Goal: Find specific page/section: Find specific page/section

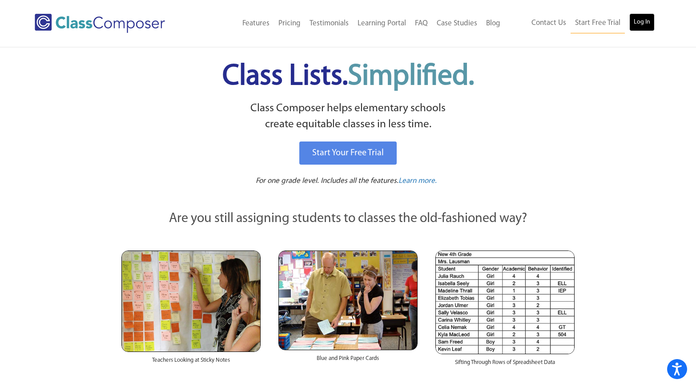
click at [643, 24] on link "Log In" at bounding box center [642, 22] width 25 height 18
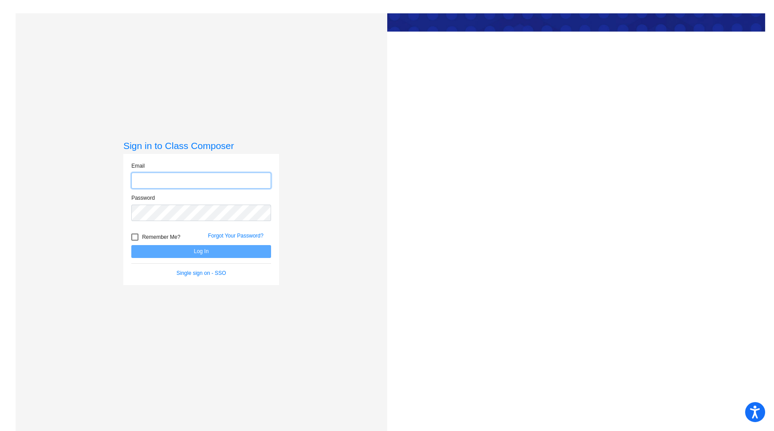
type input "rebeccamoore@sjbelementary.org"
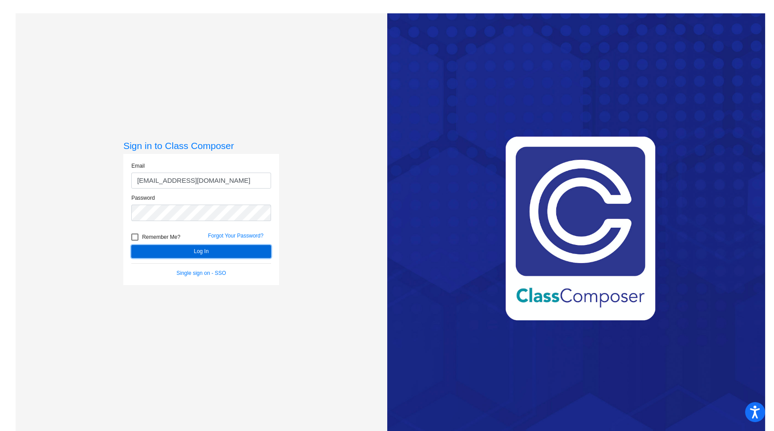
click at [200, 255] on button "Log In" at bounding box center [201, 251] width 140 height 13
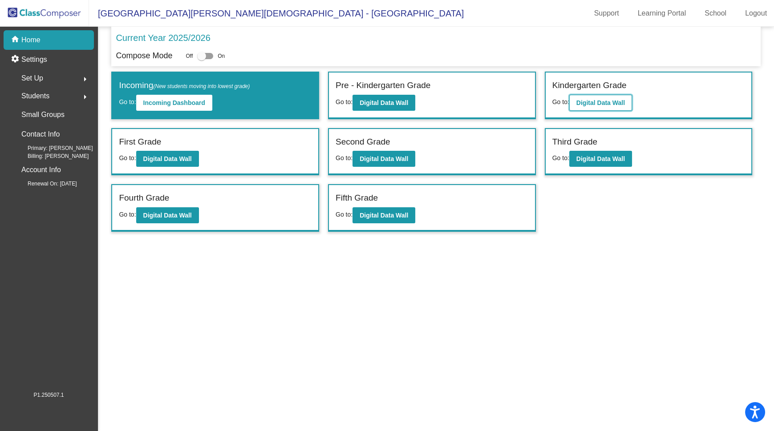
click at [603, 99] on b "Digital Data Wall" at bounding box center [600, 102] width 49 height 7
click at [182, 155] on b "Digital Data Wall" at bounding box center [167, 158] width 49 height 7
click at [395, 156] on b "Digital Data Wall" at bounding box center [384, 158] width 49 height 7
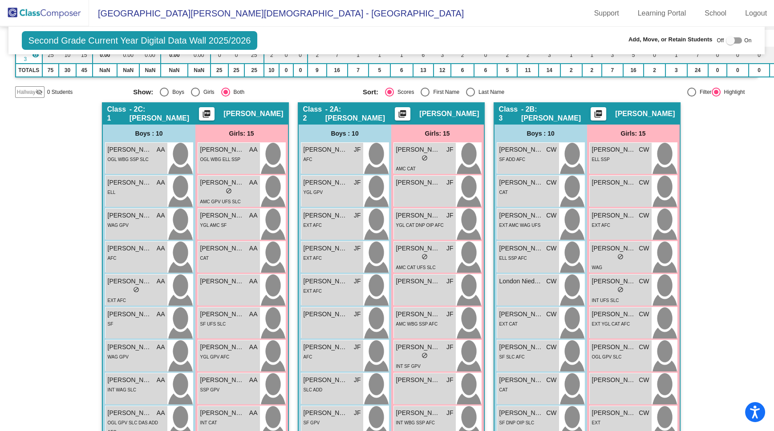
scroll to position [128, 0]
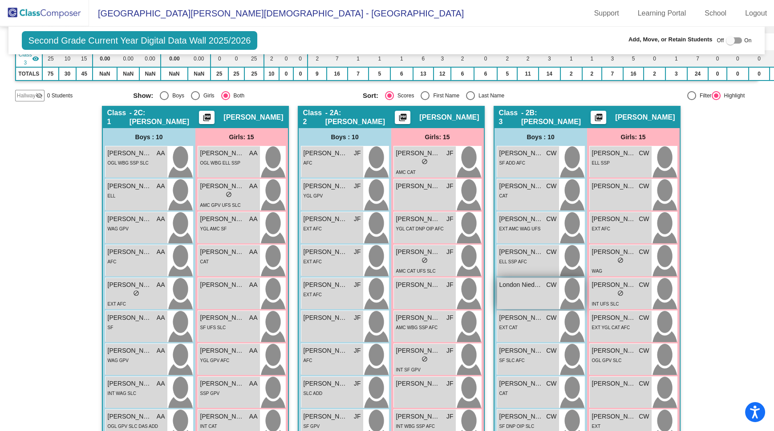
click at [539, 283] on span "London Niederleig" at bounding box center [521, 284] width 44 height 9
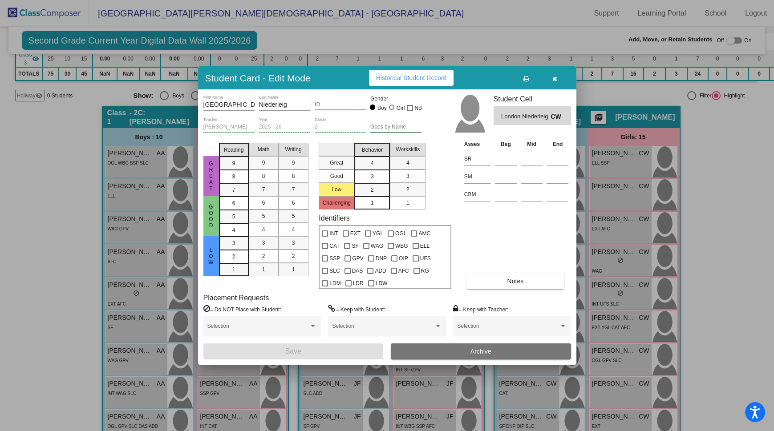
click at [556, 78] on icon "button" at bounding box center [554, 79] width 5 height 6
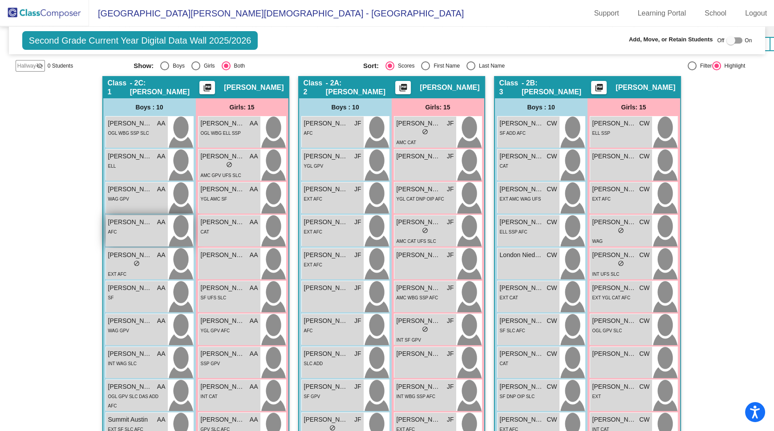
scroll to position [0, 0]
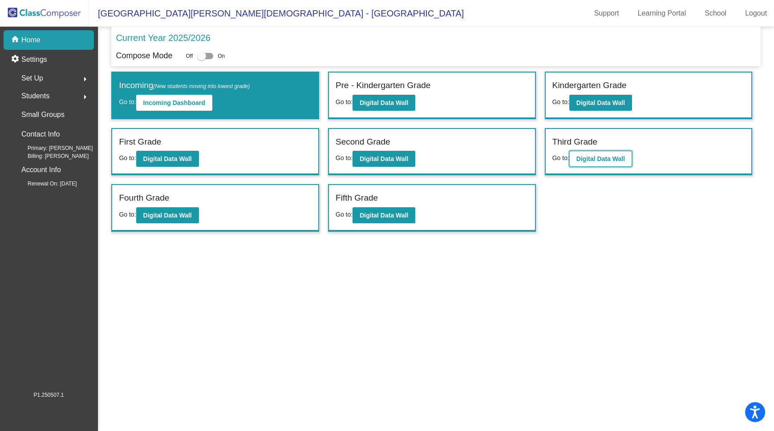
click at [611, 158] on b "Digital Data Wall" at bounding box center [600, 158] width 49 height 7
click at [184, 213] on b "Digital Data Wall" at bounding box center [167, 215] width 49 height 7
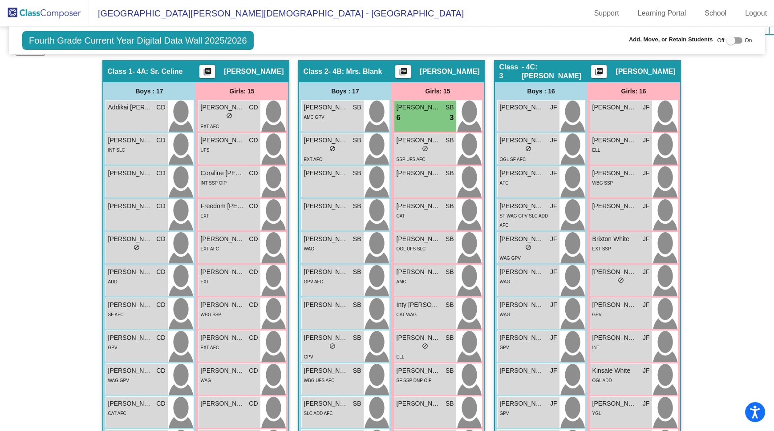
scroll to position [162, 0]
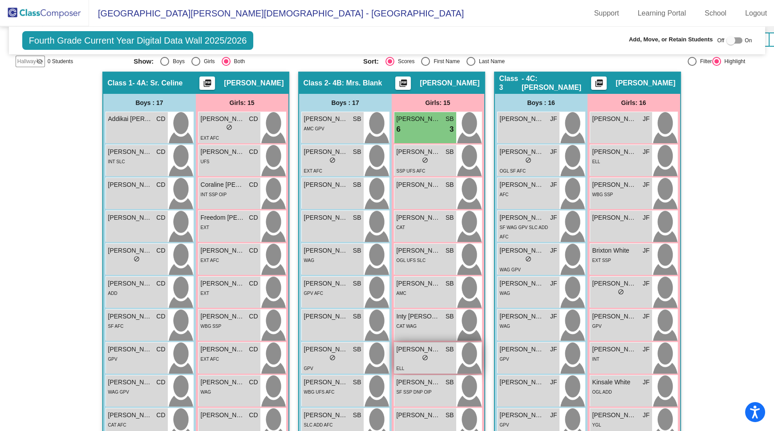
click at [428, 356] on div "lock do_not_disturb_alt" at bounding box center [424, 358] width 57 height 9
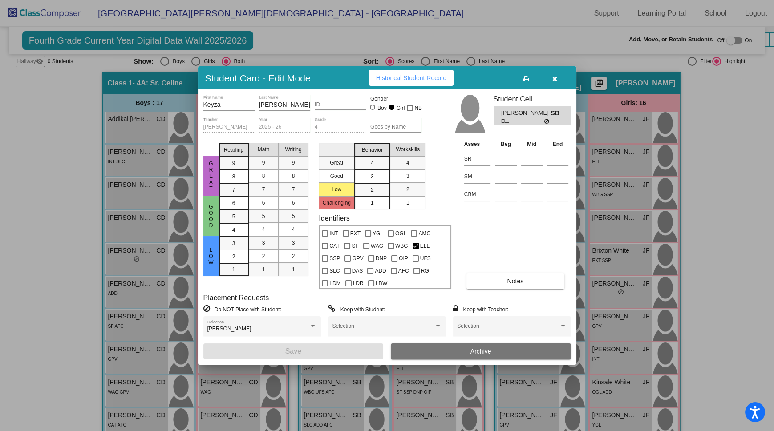
click at [553, 78] on icon "button" at bounding box center [554, 79] width 5 height 6
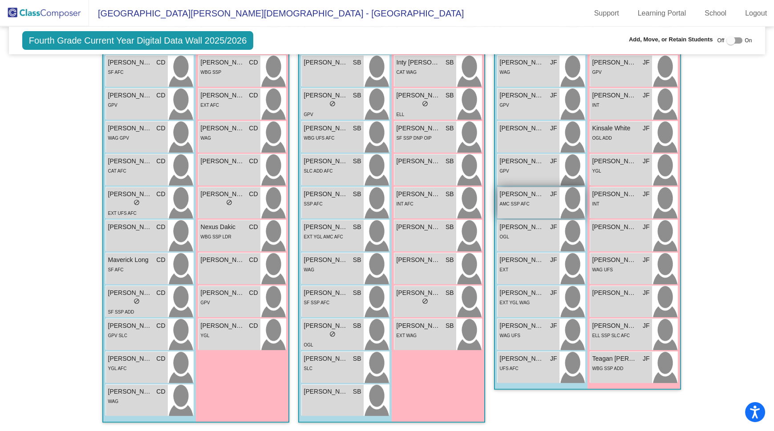
scroll to position [419, 0]
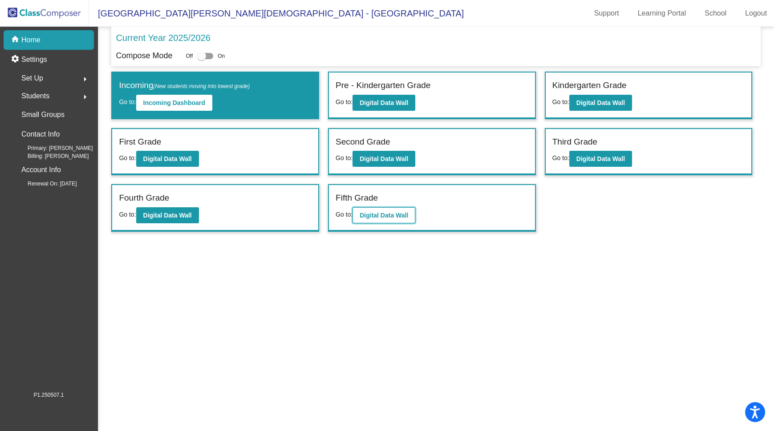
click at [384, 212] on b "Digital Data Wall" at bounding box center [384, 215] width 49 height 7
